Goal: Information Seeking & Learning: Find specific fact

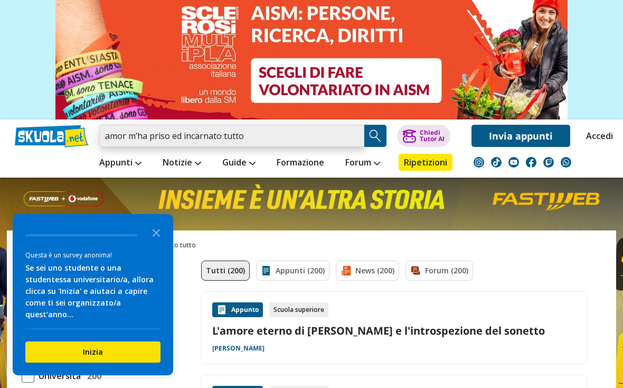
click at [326, 134] on input "amor m’ha priso ed incarnato tutto" at bounding box center [231, 136] width 265 height 22
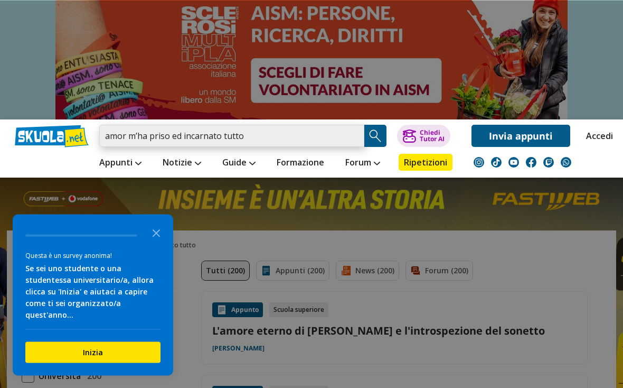
scroll to position [12, 0]
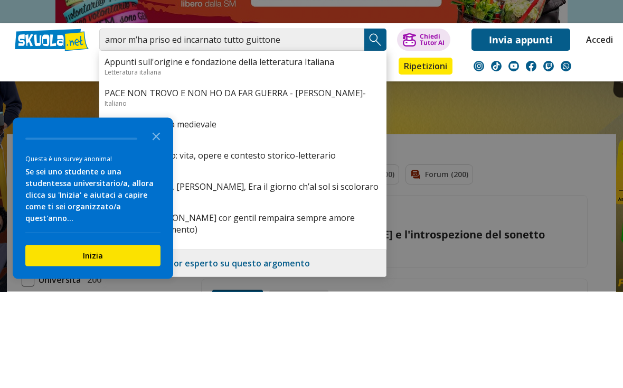
click at [155, 221] on icon "Close the survey" at bounding box center [156, 231] width 21 height 21
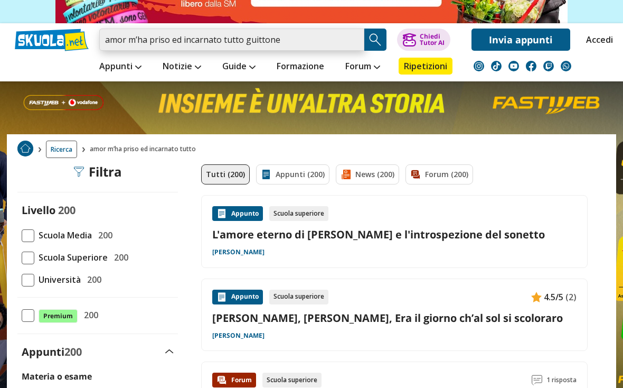
click at [299, 42] on input "amor m’ha priso ed incarnato tutto guittone" at bounding box center [231, 40] width 265 height 22
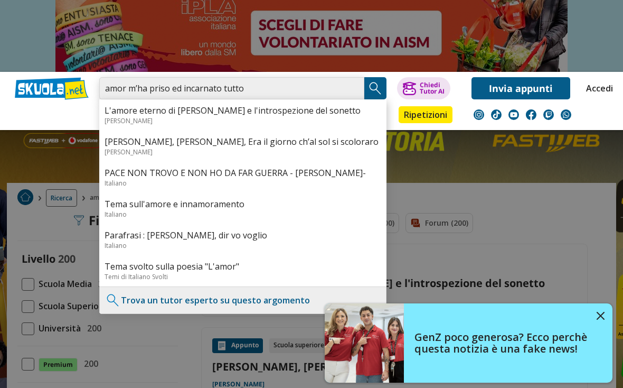
scroll to position [60, 0]
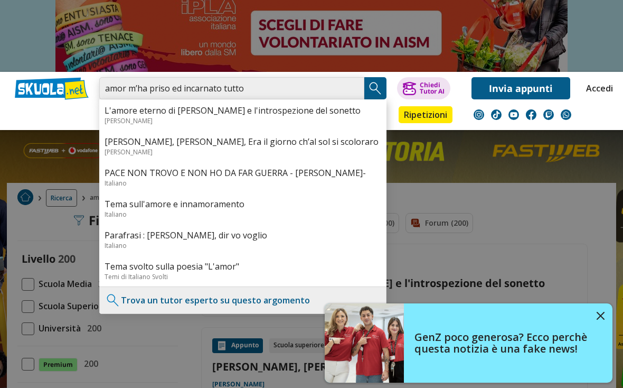
type input "amor m’ha priso ed incarnato tutto"
click at [361, 80] on input "amor m’ha priso ed incarnato tutto" at bounding box center [231, 88] width 265 height 22
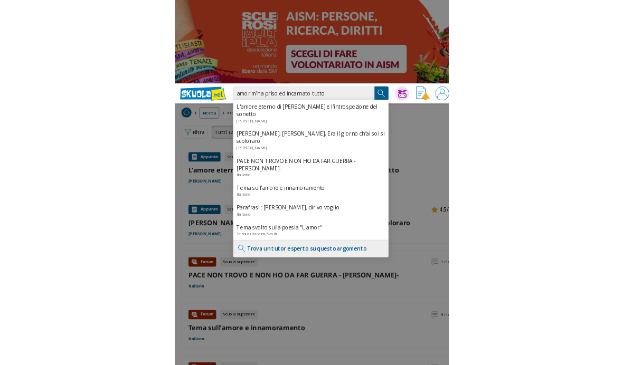
scroll to position [61, 0]
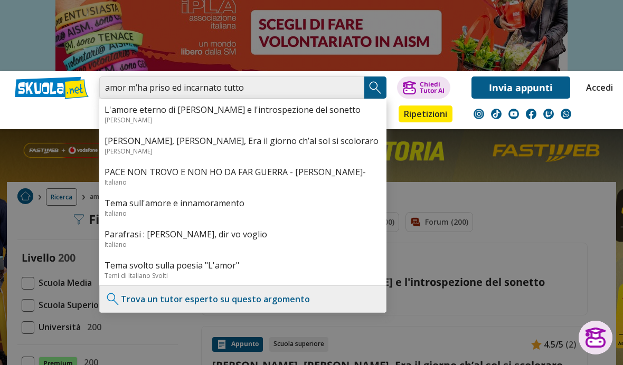
click at [248, 89] on input "amor m’ha priso ed incarnato tutto" at bounding box center [231, 88] width 265 height 22
click at [353, 90] on input "amor m’ha priso ed incarnato tutto" at bounding box center [231, 88] width 265 height 22
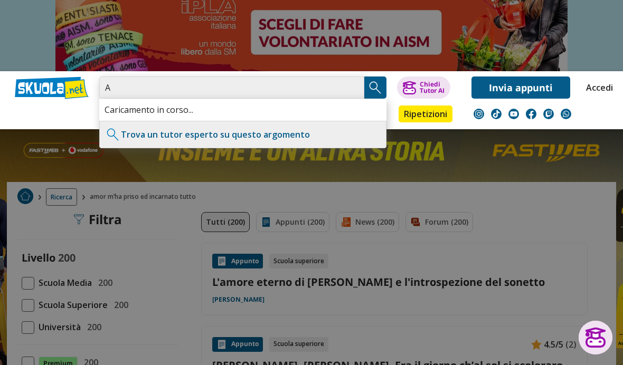
type input "A"
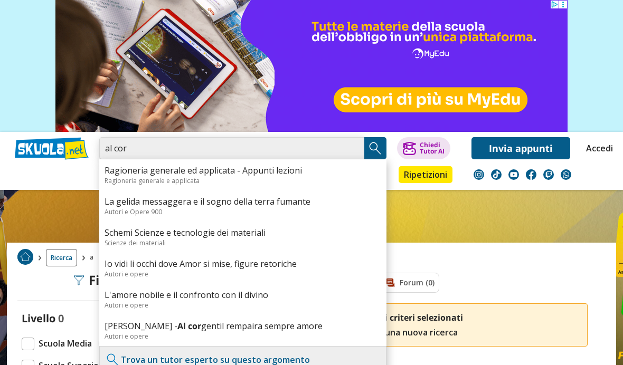
click at [221, 144] on input "al cor" at bounding box center [231, 148] width 265 height 22
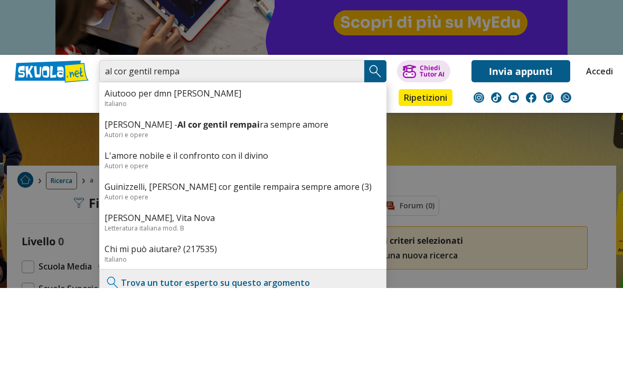
type input "al cor gentil rempa"
click at [298, 196] on link "[PERSON_NAME] - Al cor gentil rempai ra sempre amore" at bounding box center [243, 202] width 277 height 12
